Goal: Task Accomplishment & Management: Manage account settings

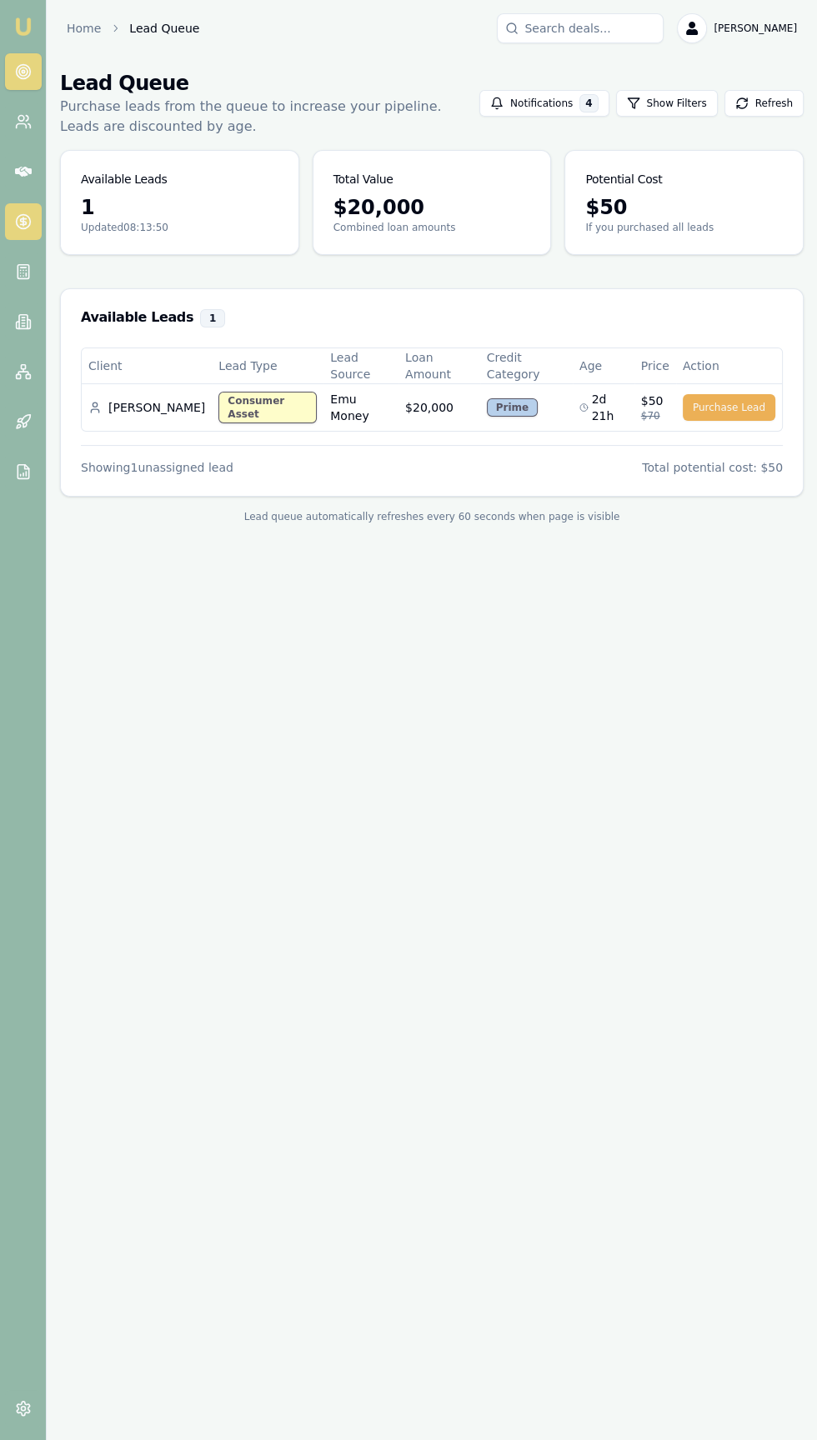
click at [23, 222] on icon at bounding box center [23, 222] width 0 height 8
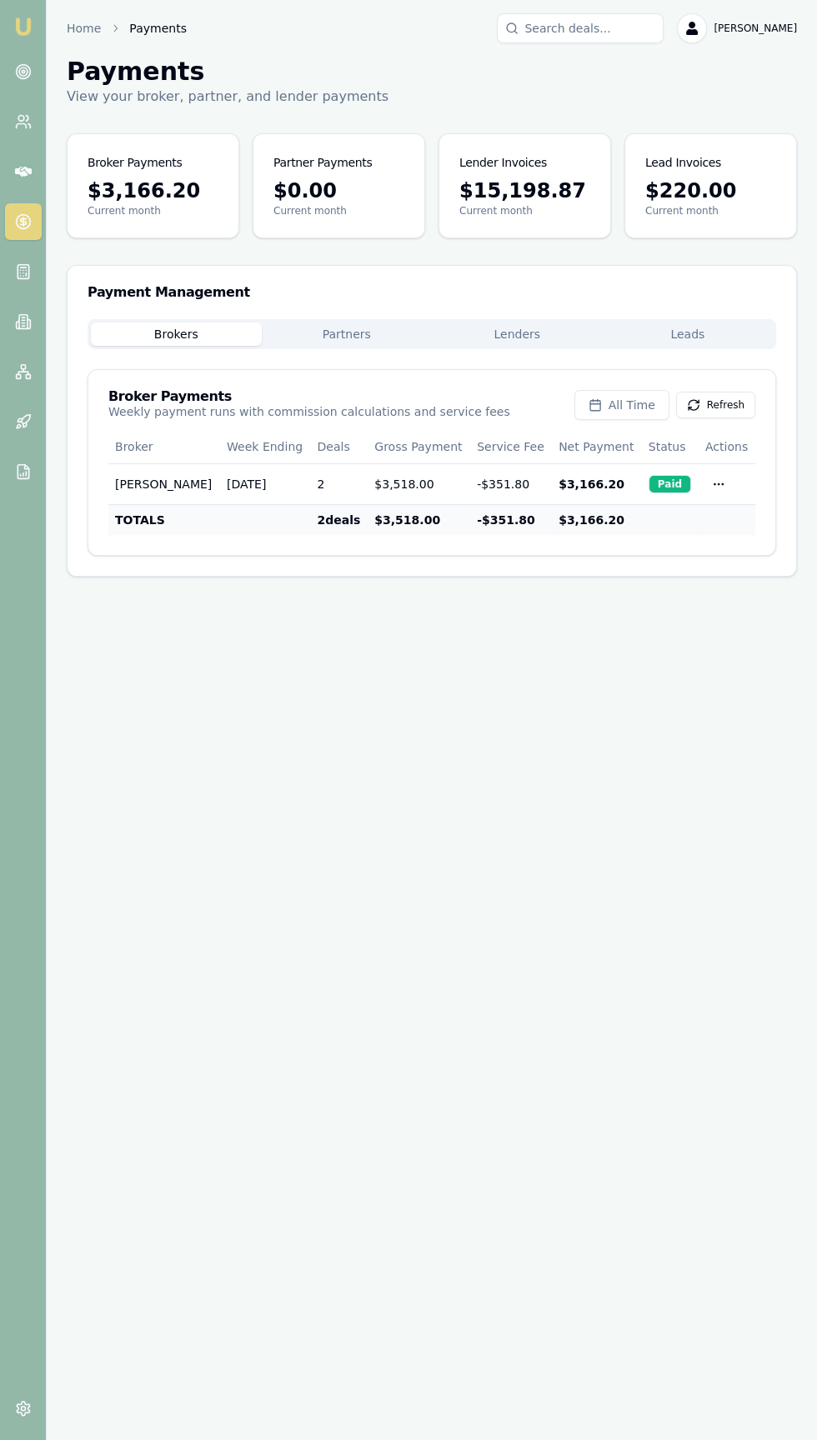
click at [509, 328] on button "Lenders" at bounding box center [517, 334] width 171 height 23
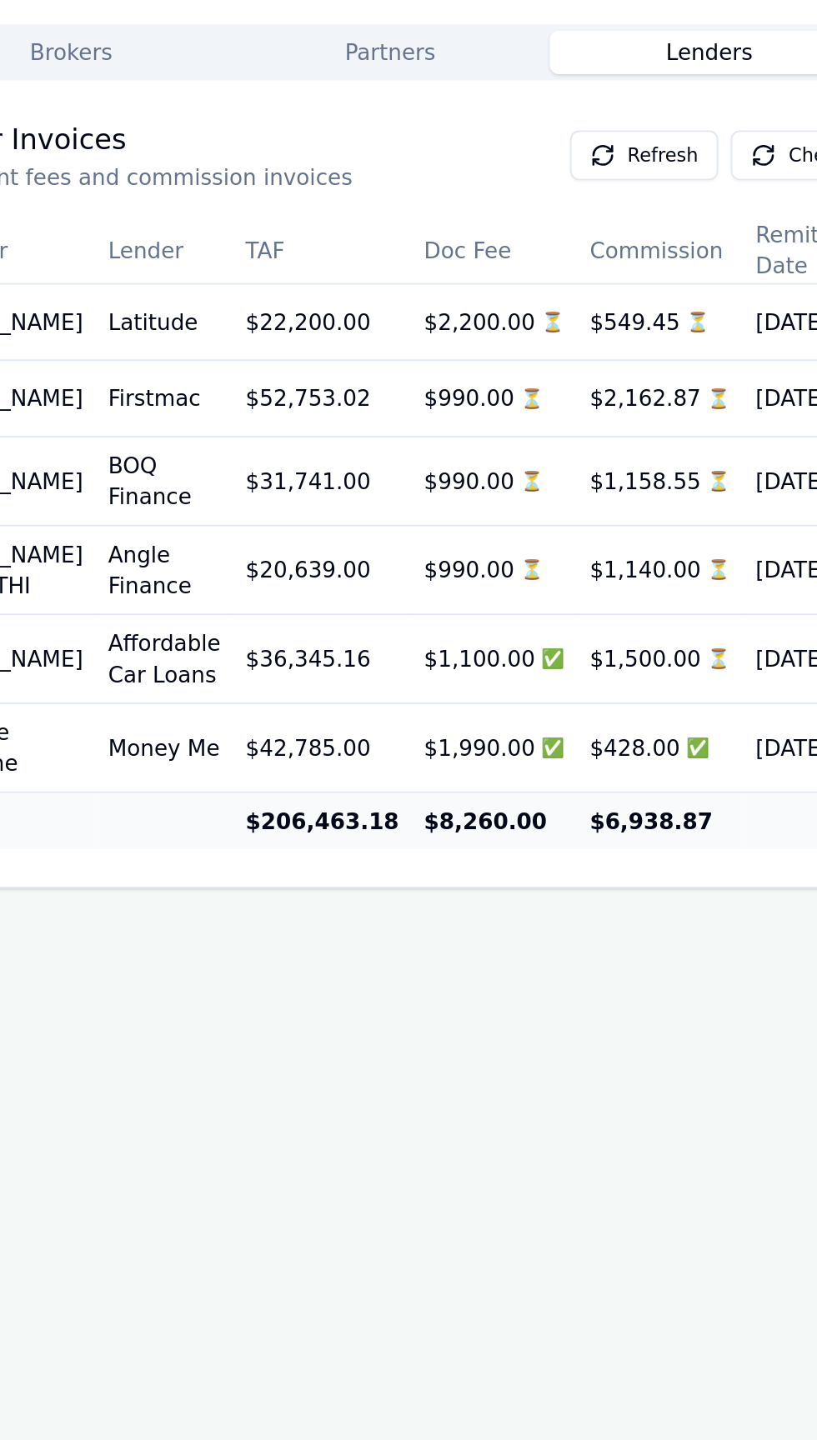
scroll to position [0, 118]
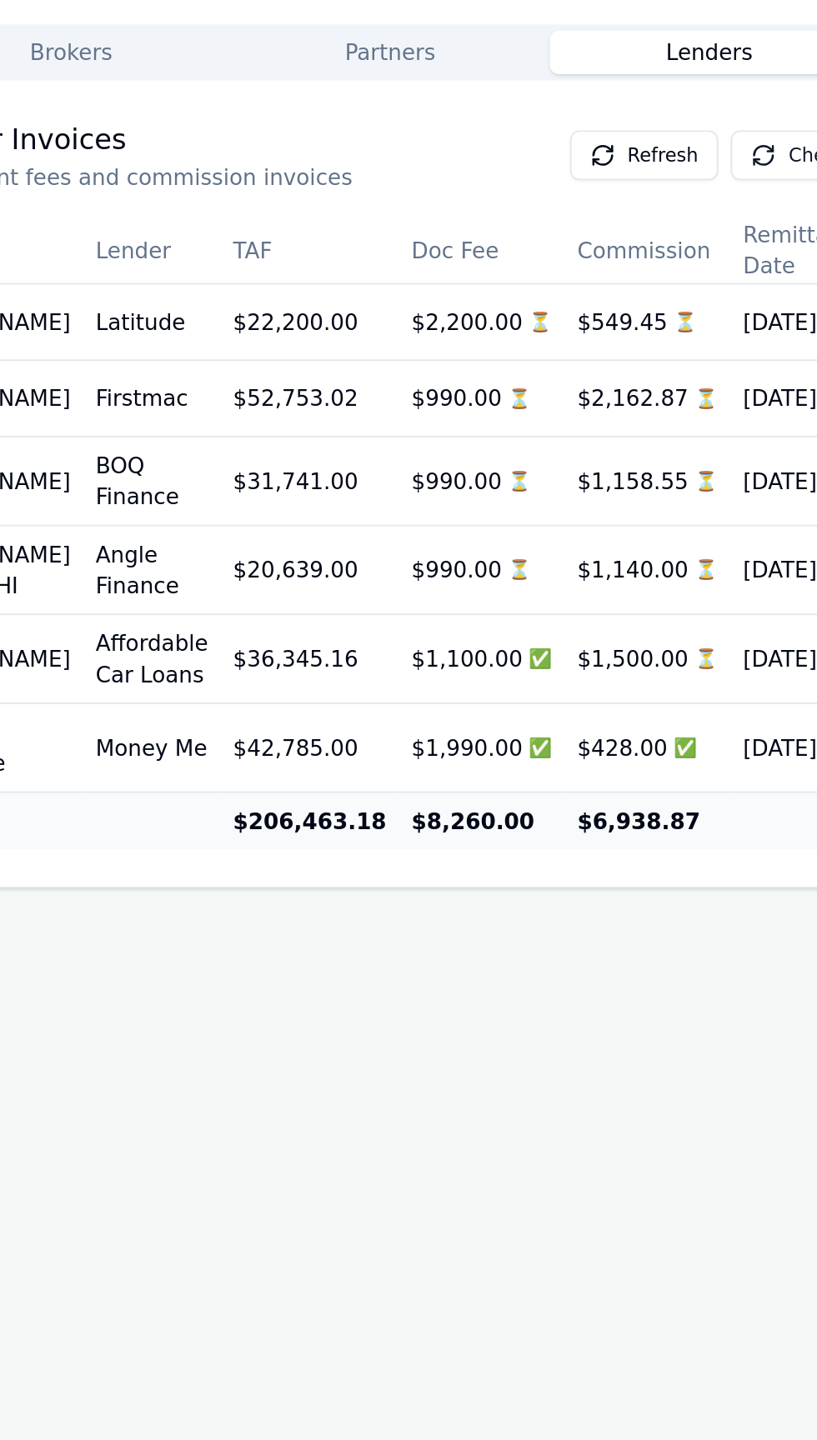
click at [541, 384] on icon at bounding box center [546, 386] width 10 height 5
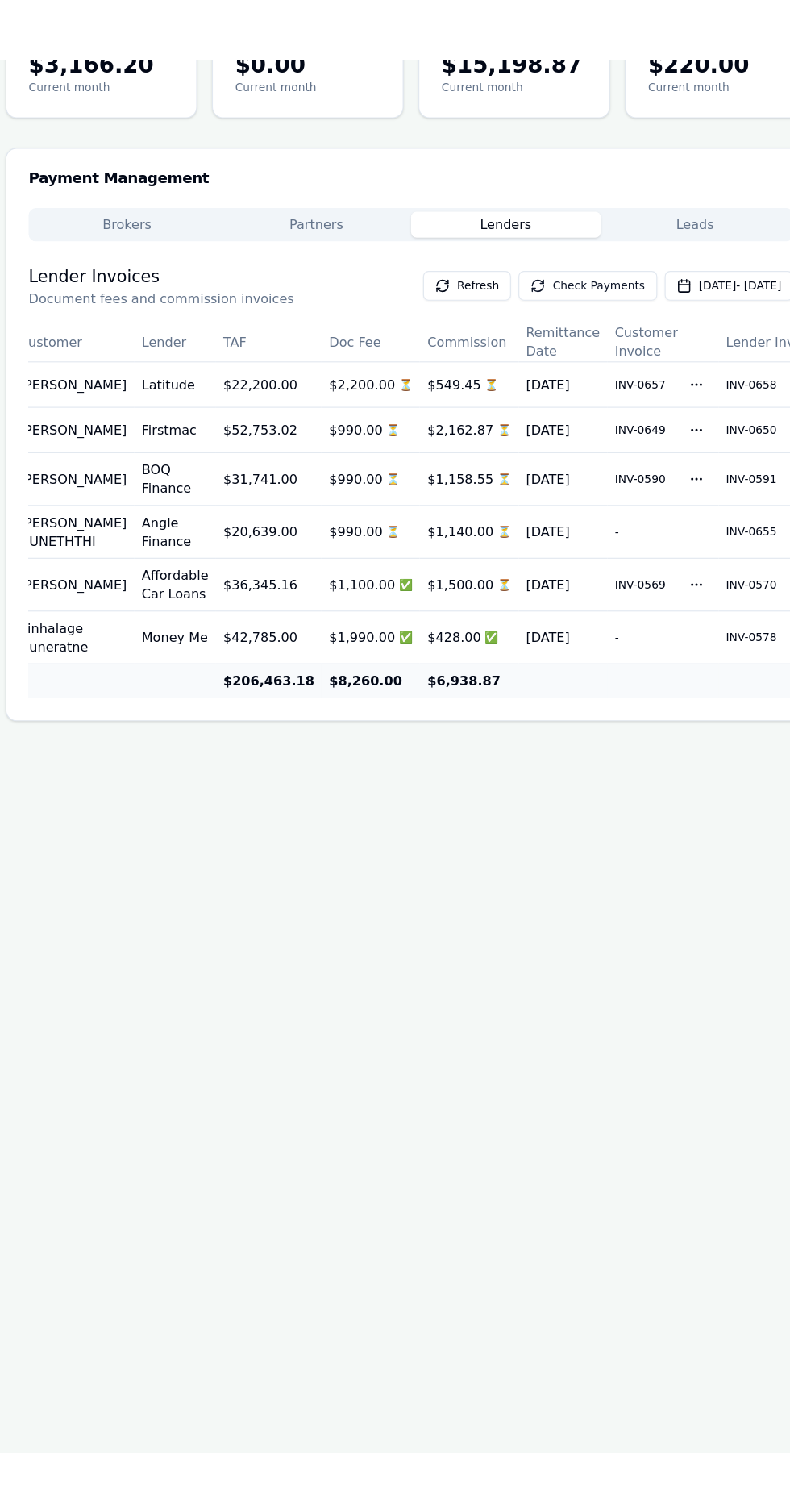
scroll to position [0, 0]
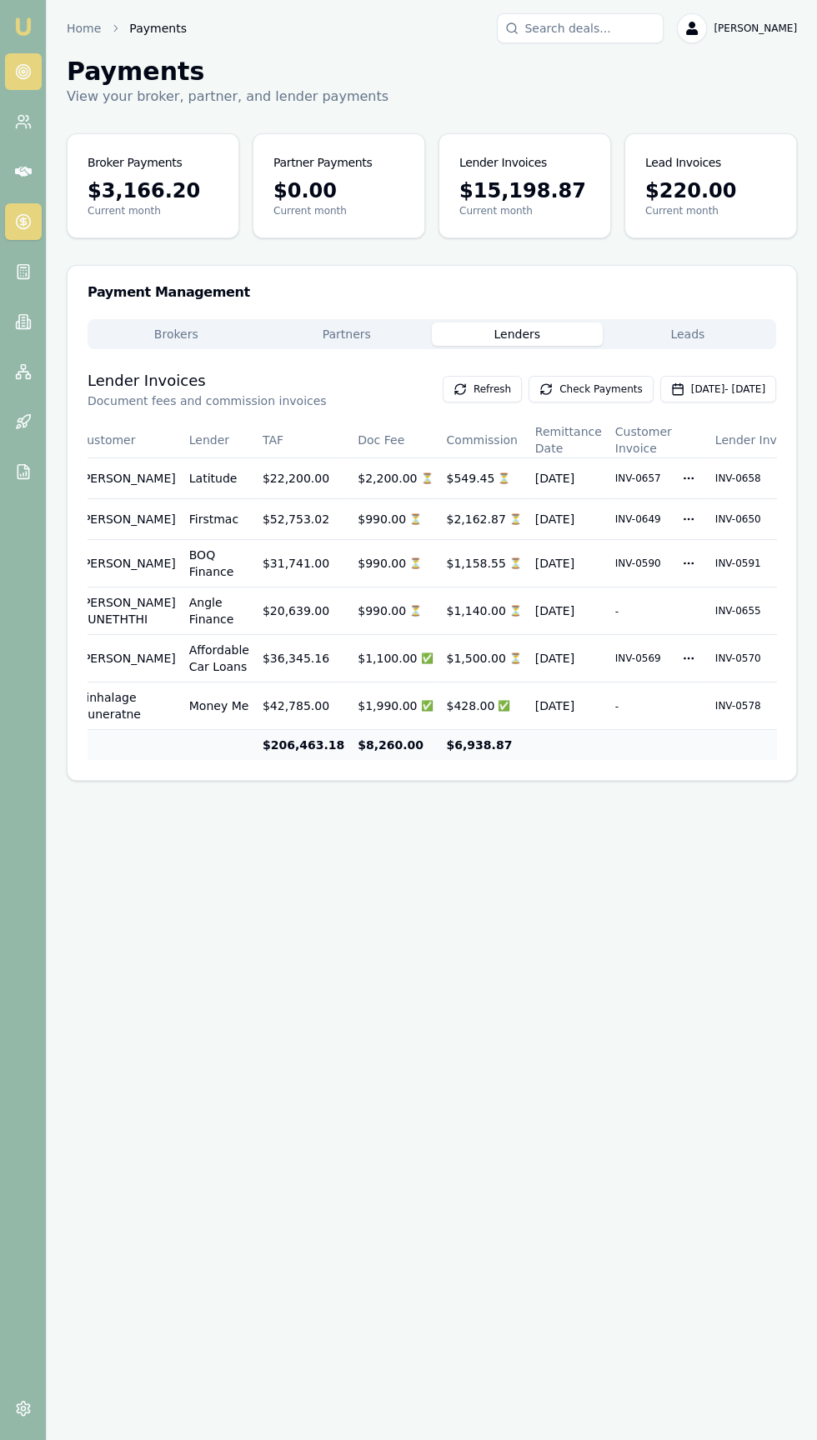
click at [23, 71] on icon at bounding box center [23, 71] width 17 height 17
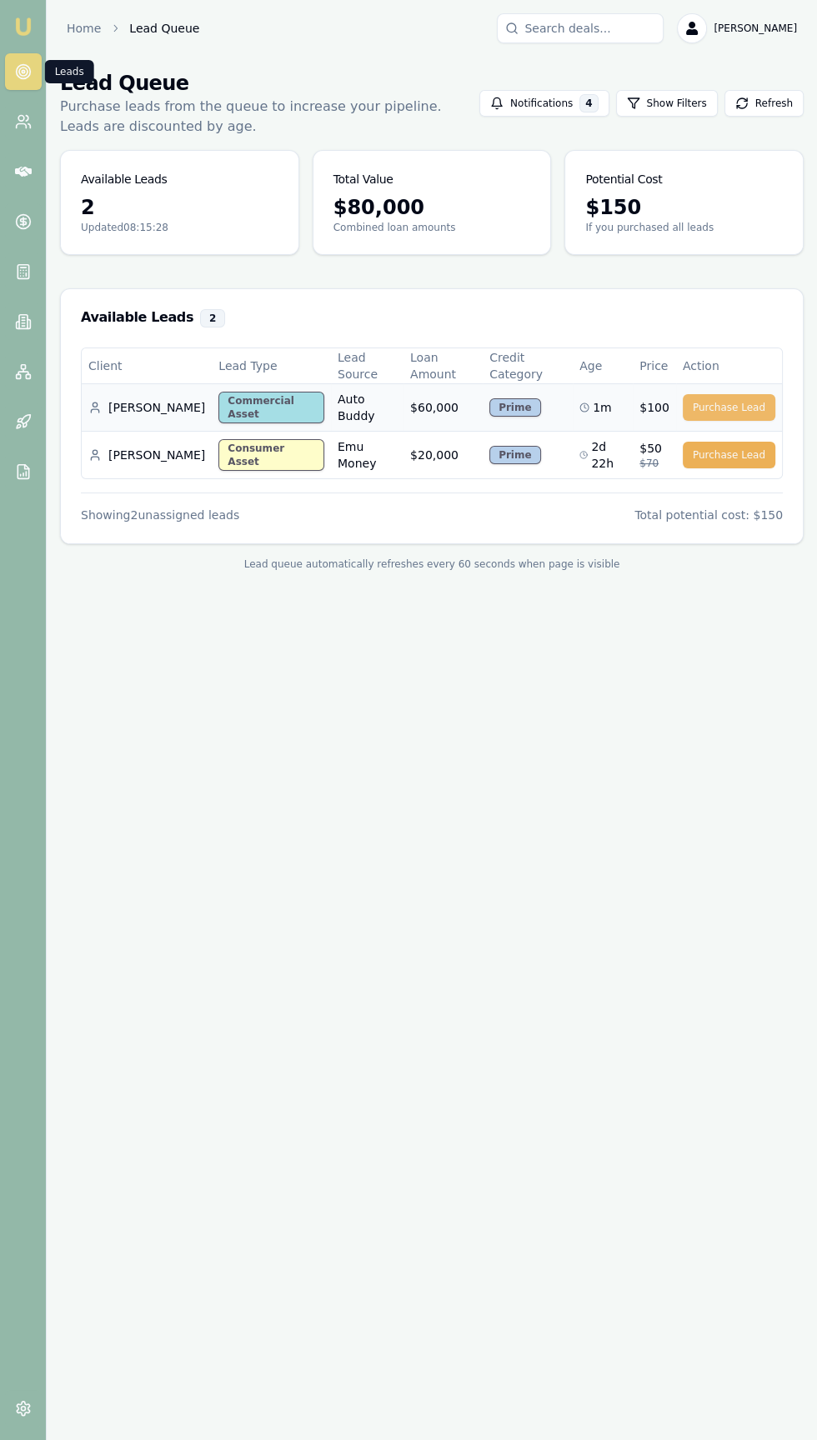
click at [719, 394] on button "Purchase Lead" at bounding box center [729, 407] width 93 height 27
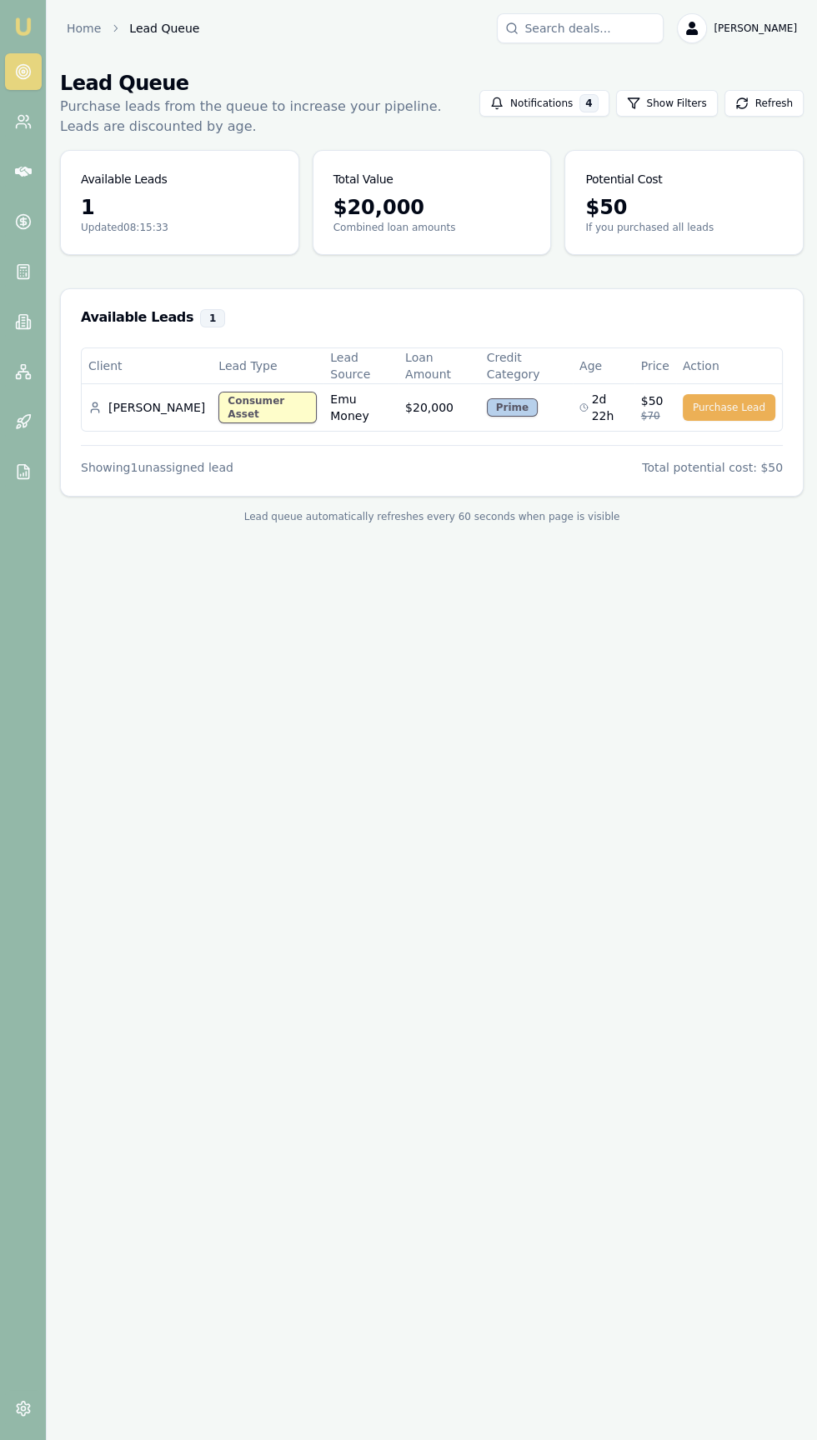
click at [23, 27] on img at bounding box center [23, 27] width 20 height 20
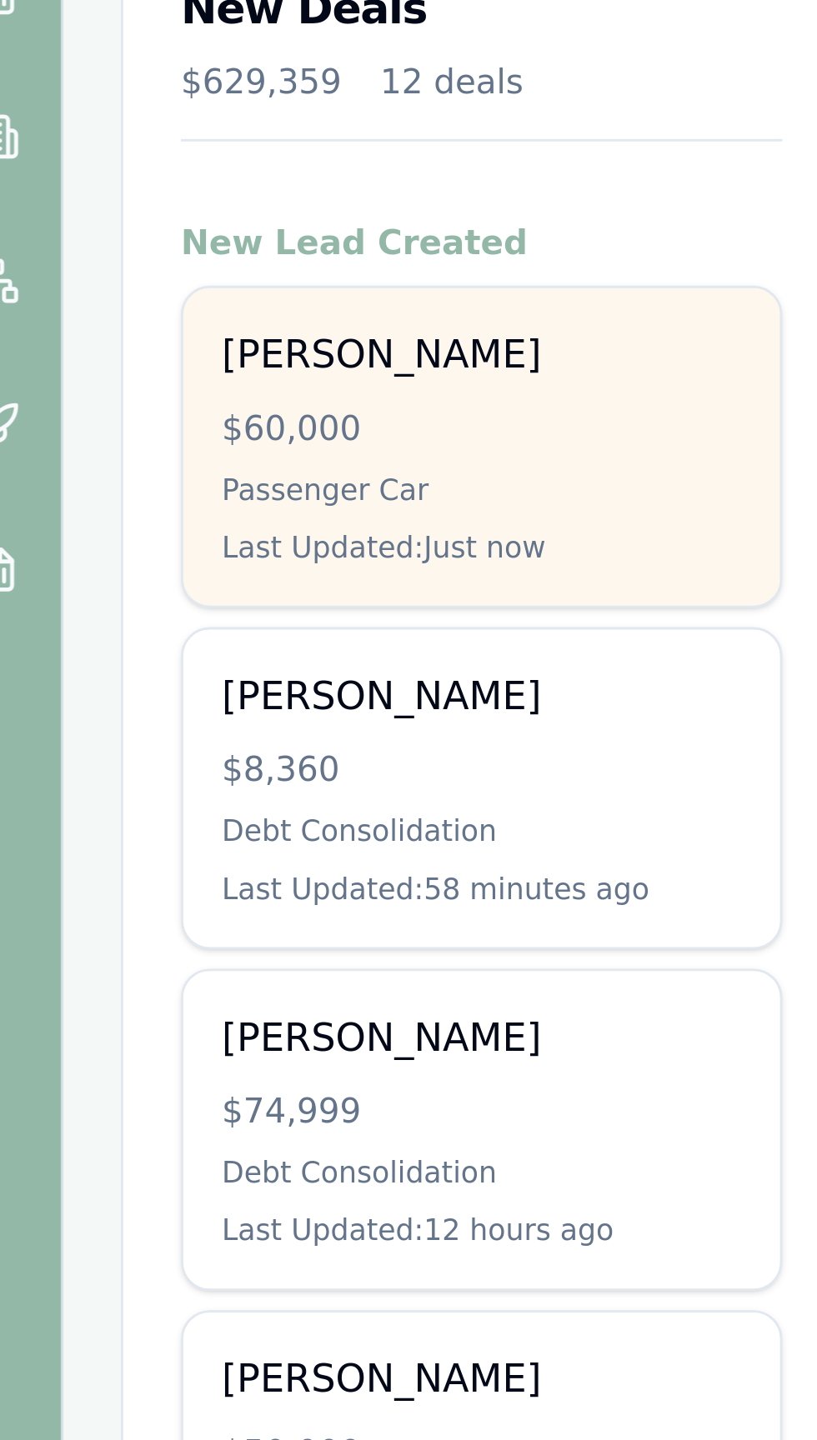
click at [104, 435] on div "[PERSON_NAME] $60,000 Passenger Car Last Updated: Just now" at bounding box center [191, 429] width 207 height 110
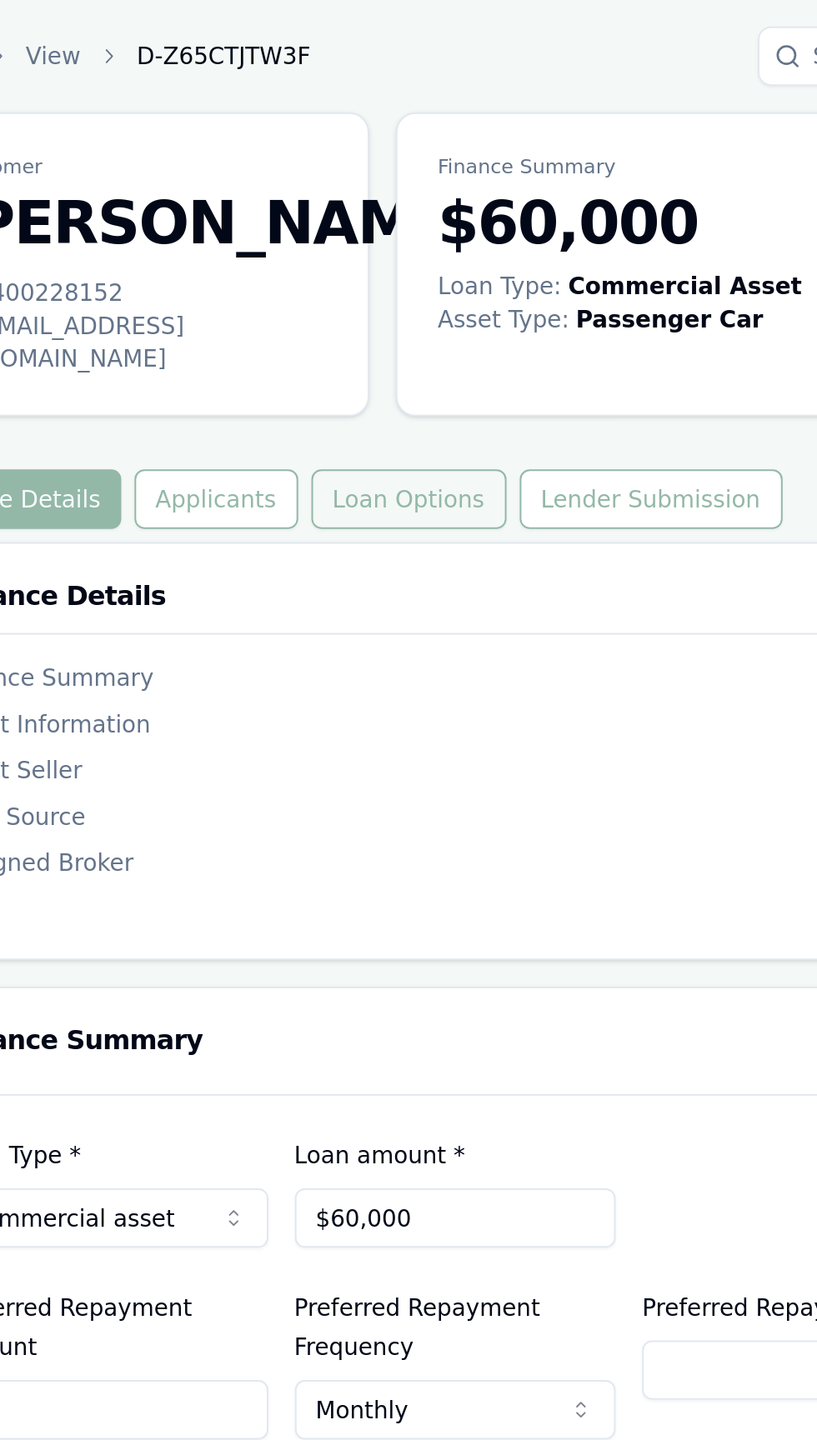
click at [278, 237] on button "Loan Options" at bounding box center [321, 252] width 98 height 30
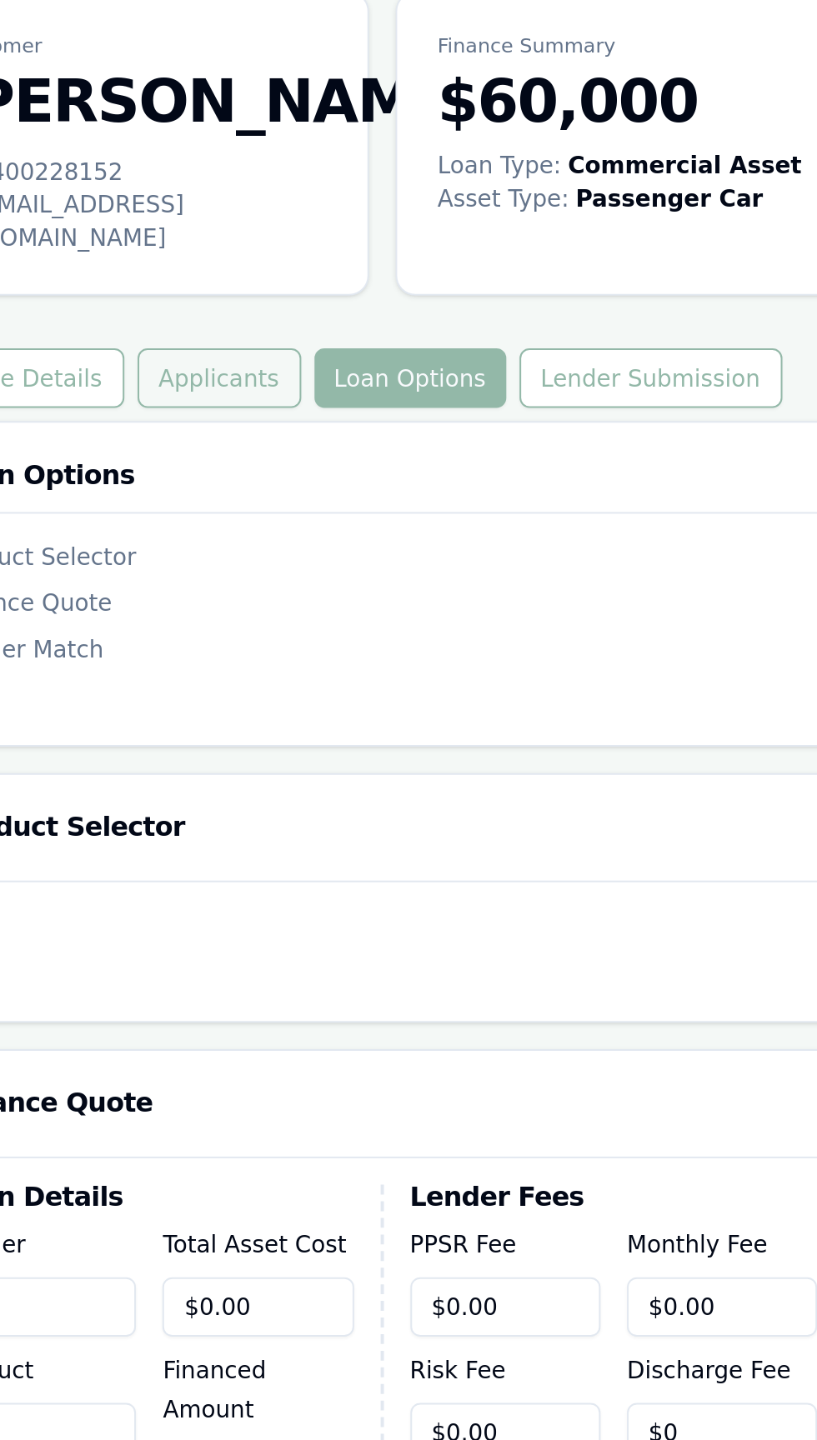
click at [210, 237] on button "Applicants" at bounding box center [225, 252] width 83 height 30
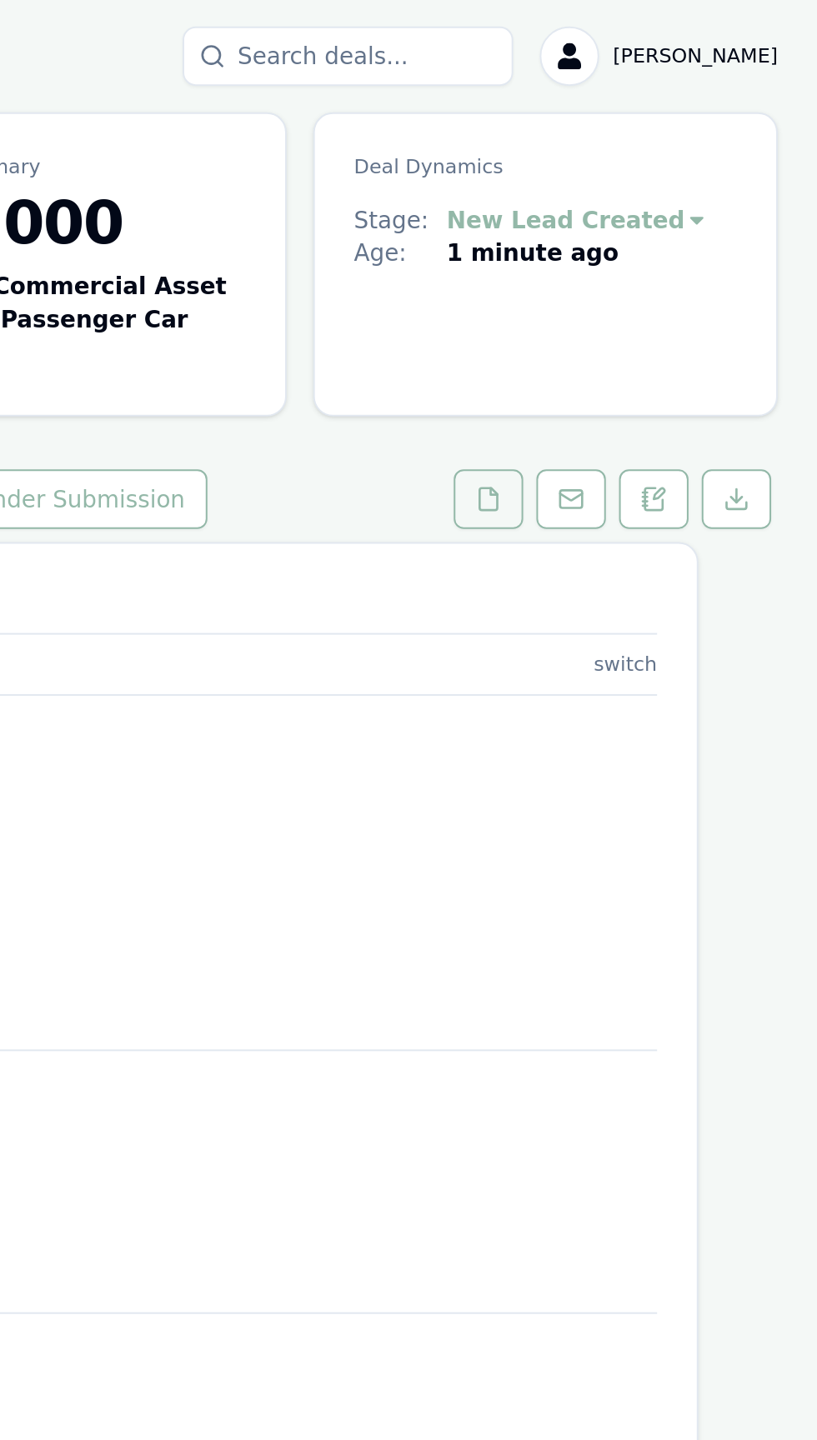
click at [633, 238] on button at bounding box center [650, 252] width 35 height 30
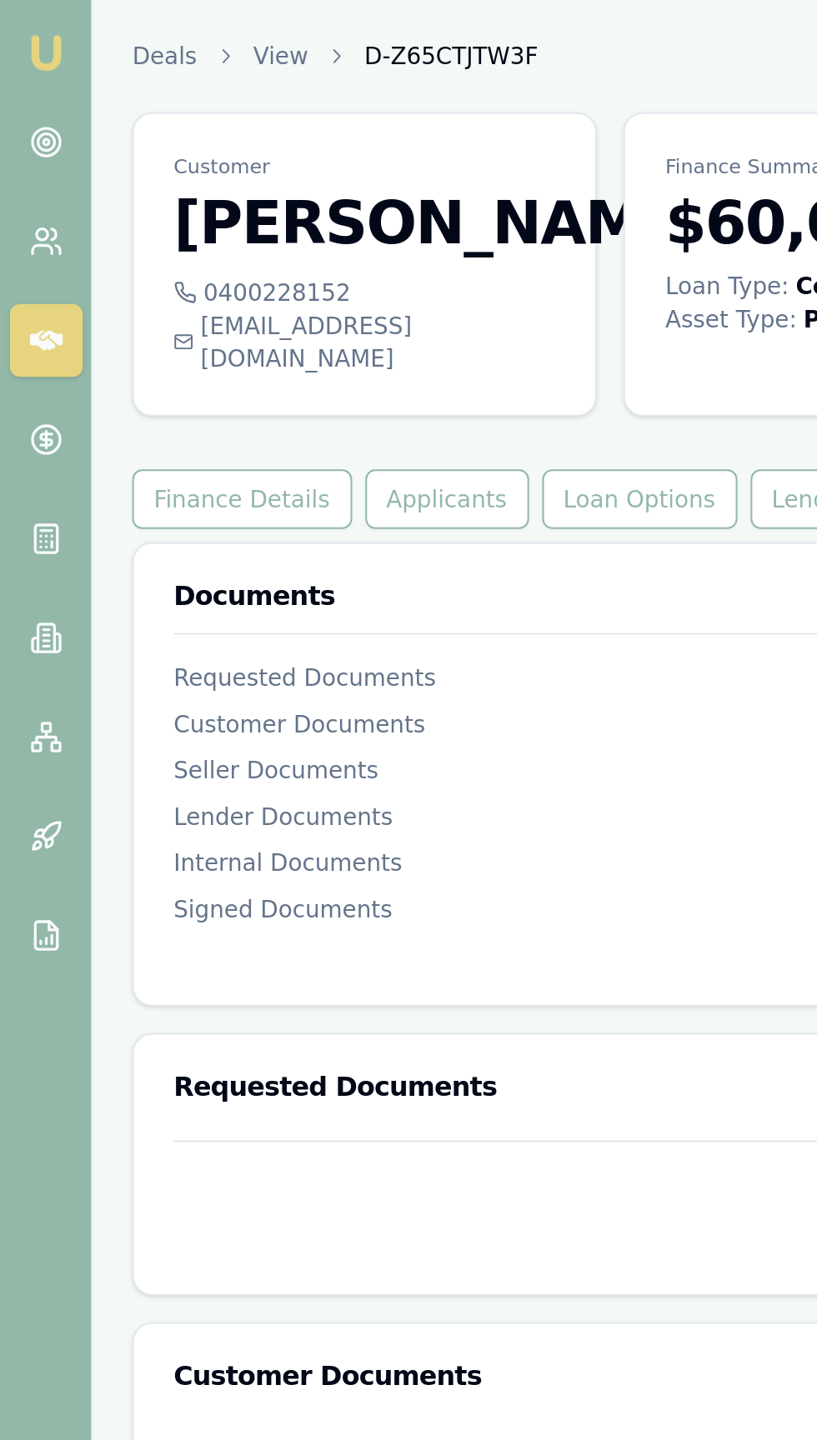
click at [125, 145] on div "0400228152" at bounding box center [184, 147] width 193 height 17
click at [205, 240] on button "Applicants" at bounding box center [225, 252] width 83 height 30
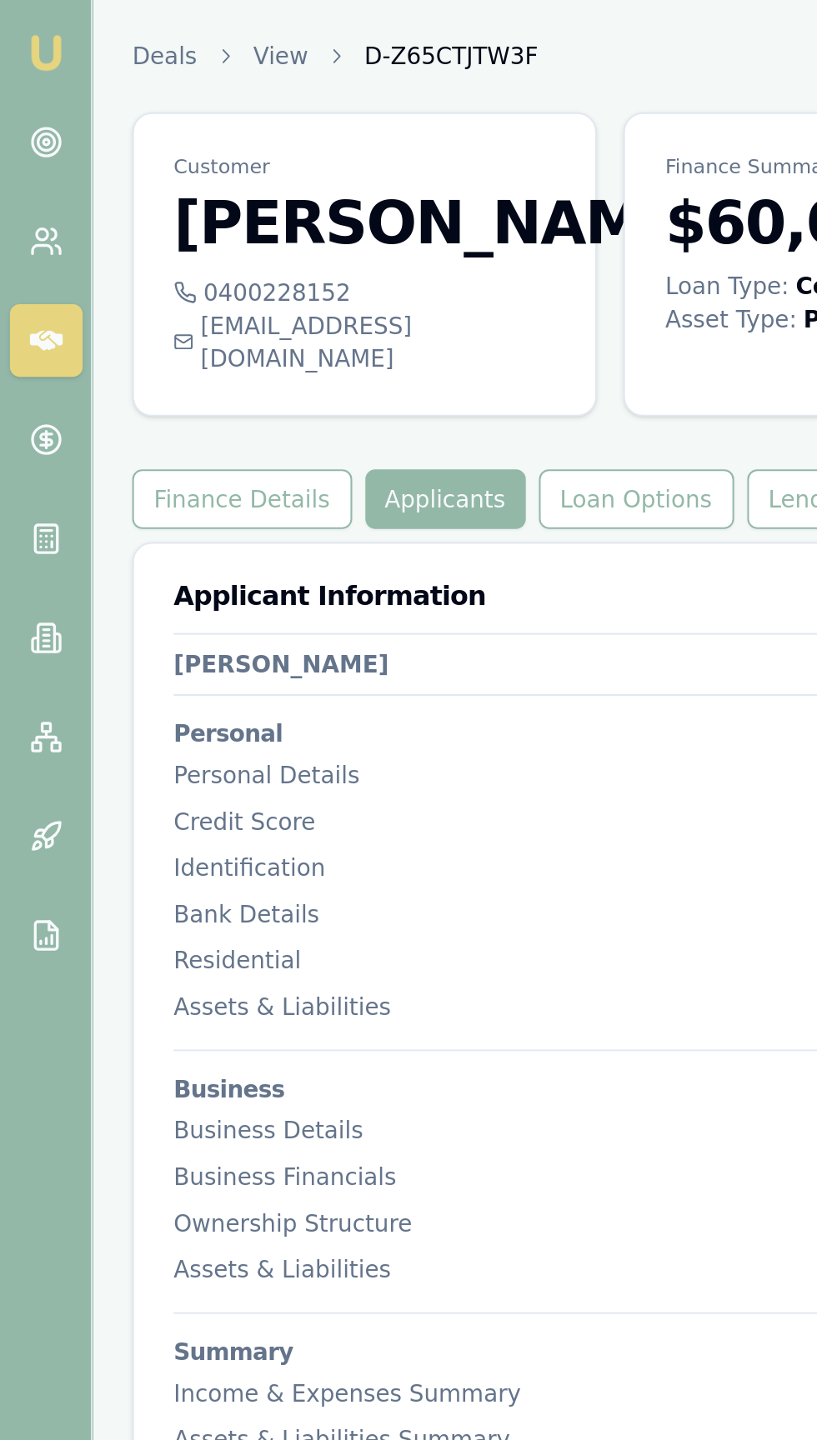
click at [137, 154] on div "0400228152" at bounding box center [184, 147] width 193 height 17
click at [118, 153] on div "0400228152" at bounding box center [184, 147] width 193 height 17
click at [120, 149] on div "0400228152" at bounding box center [184, 147] width 193 height 17
click at [84, 237] on button "Finance Details" at bounding box center [122, 252] width 111 height 30
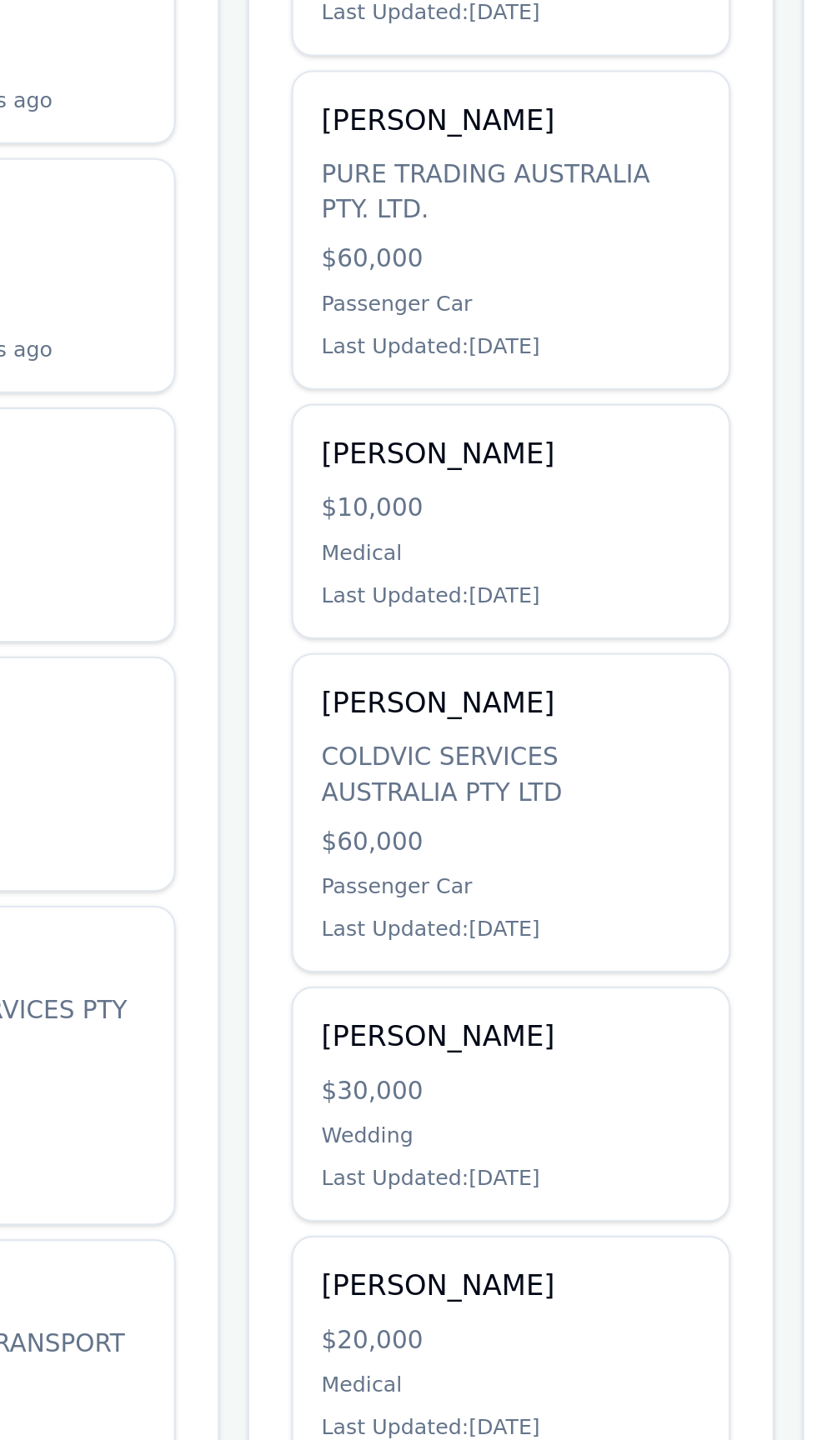
scroll to position [521, 0]
